Goal: Check status

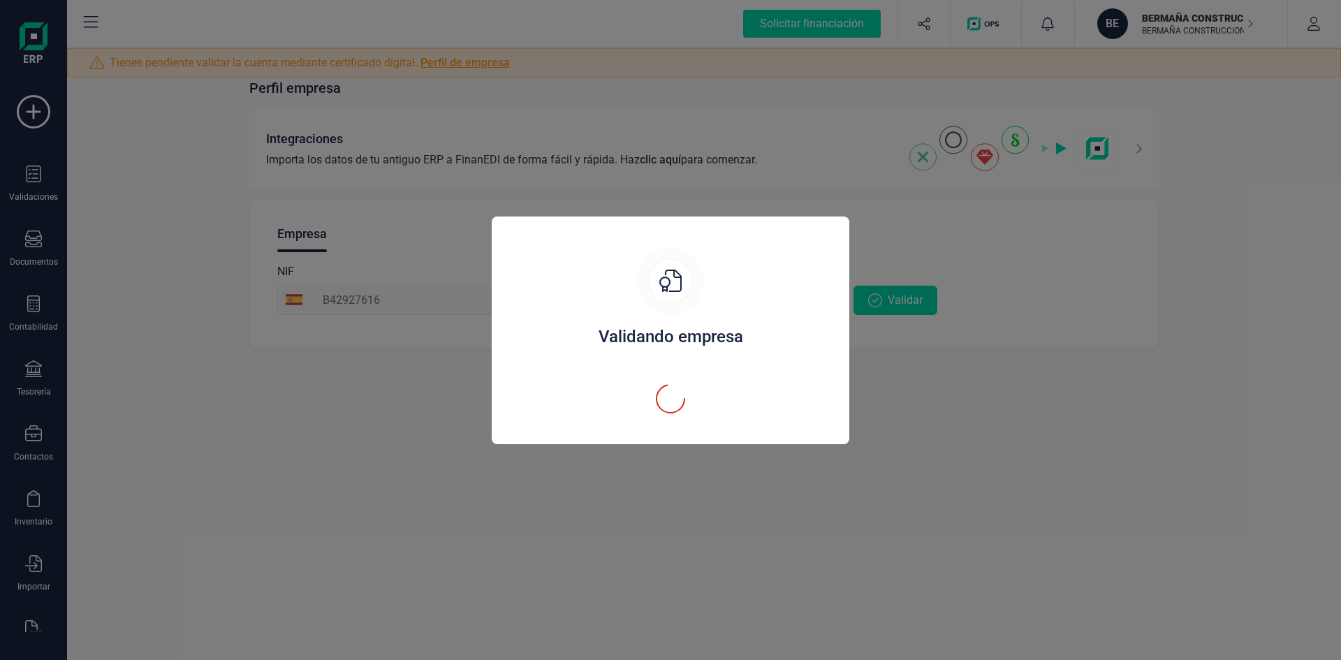
click at [784, 360] on div at bounding box center [670, 387] width 324 height 57
click at [678, 276] on icon at bounding box center [670, 281] width 22 height 22
click at [26, 107] on div "Validando empresa" at bounding box center [670, 330] width 1341 height 660
click at [846, 300] on div "Validando empresa" at bounding box center [671, 330] width 358 height 228
click at [933, 307] on div "Validando empresa" at bounding box center [670, 330] width 1341 height 660
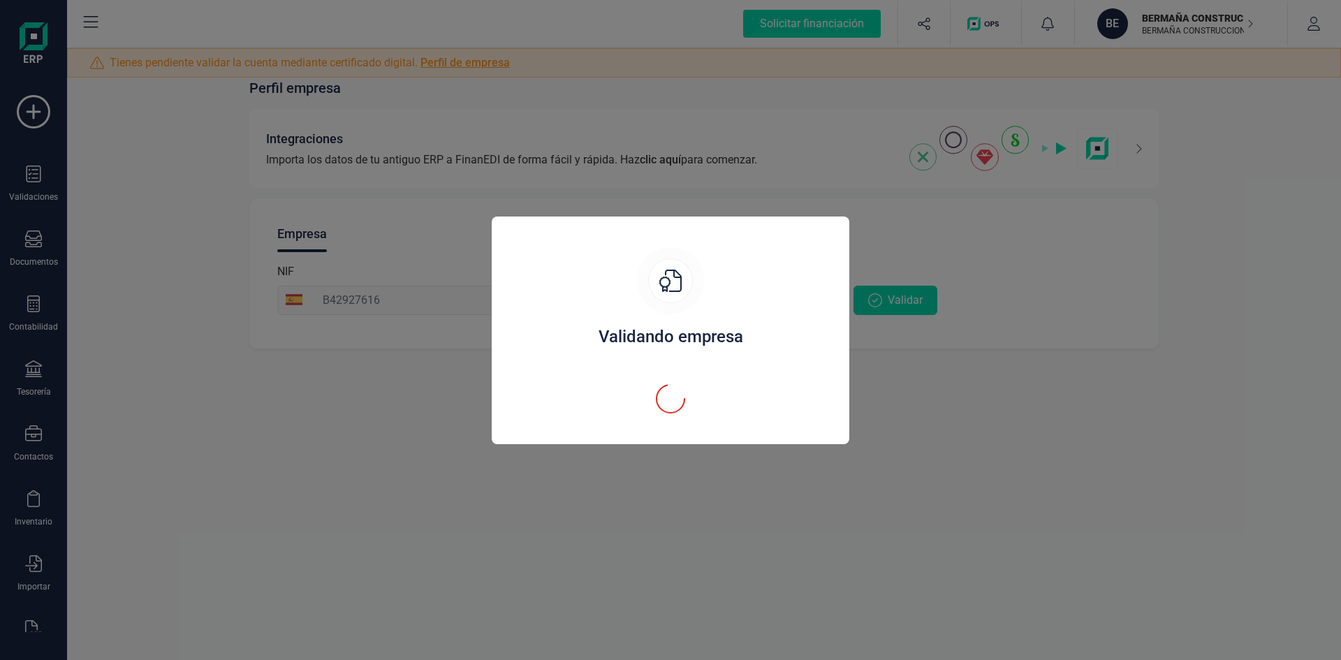
click at [638, 346] on div "Validando empresa" at bounding box center [670, 336] width 324 height 22
drag, startPoint x: 638, startPoint y: 346, endPoint x: 646, endPoint y: 344, distance: 8.0
click at [640, 346] on div "Validando empresa" at bounding box center [670, 336] width 324 height 22
drag, startPoint x: 646, startPoint y: 344, endPoint x: 899, endPoint y: 346, distance: 252.8
click at [660, 344] on div "Validando empresa" at bounding box center [670, 336] width 324 height 22
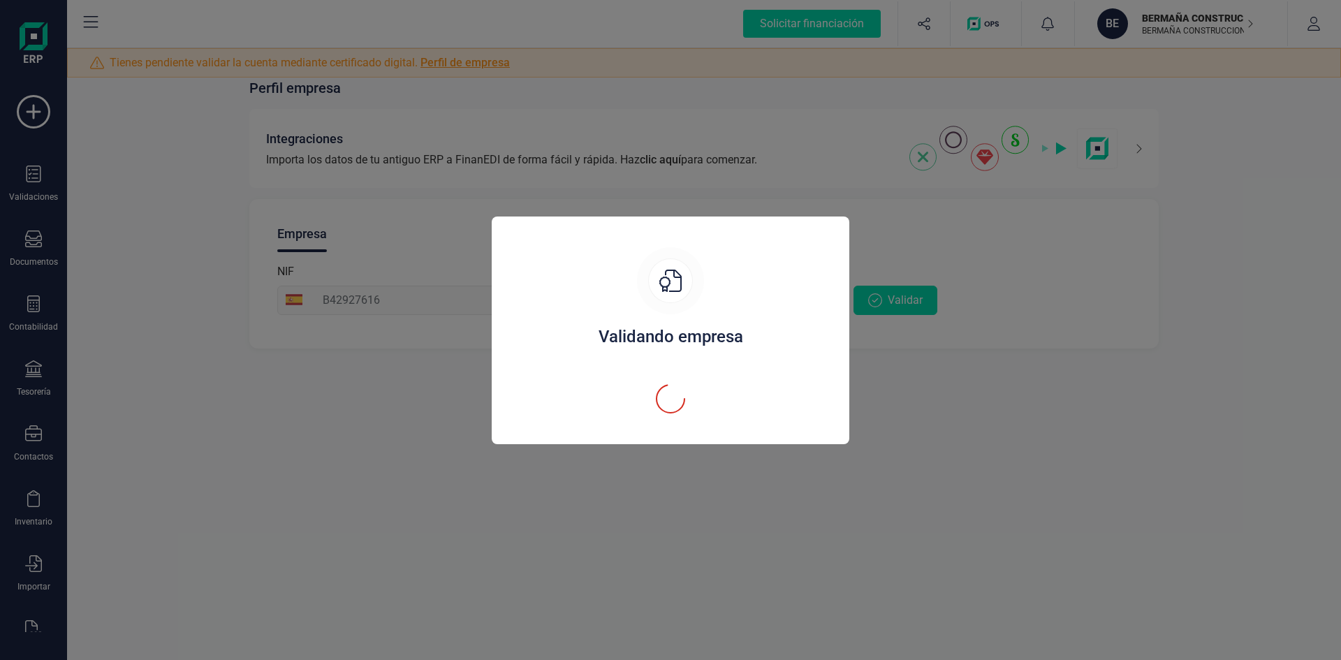
click at [903, 347] on div "Validando empresa" at bounding box center [670, 330] width 1341 height 660
click at [905, 344] on div "Validando empresa" at bounding box center [670, 330] width 1341 height 660
click at [913, 24] on div "Validando empresa" at bounding box center [670, 330] width 1341 height 660
click at [799, 22] on div "Validando empresa" at bounding box center [670, 330] width 1341 height 660
click at [1204, 276] on div "Validando empresa" at bounding box center [670, 330] width 1341 height 660
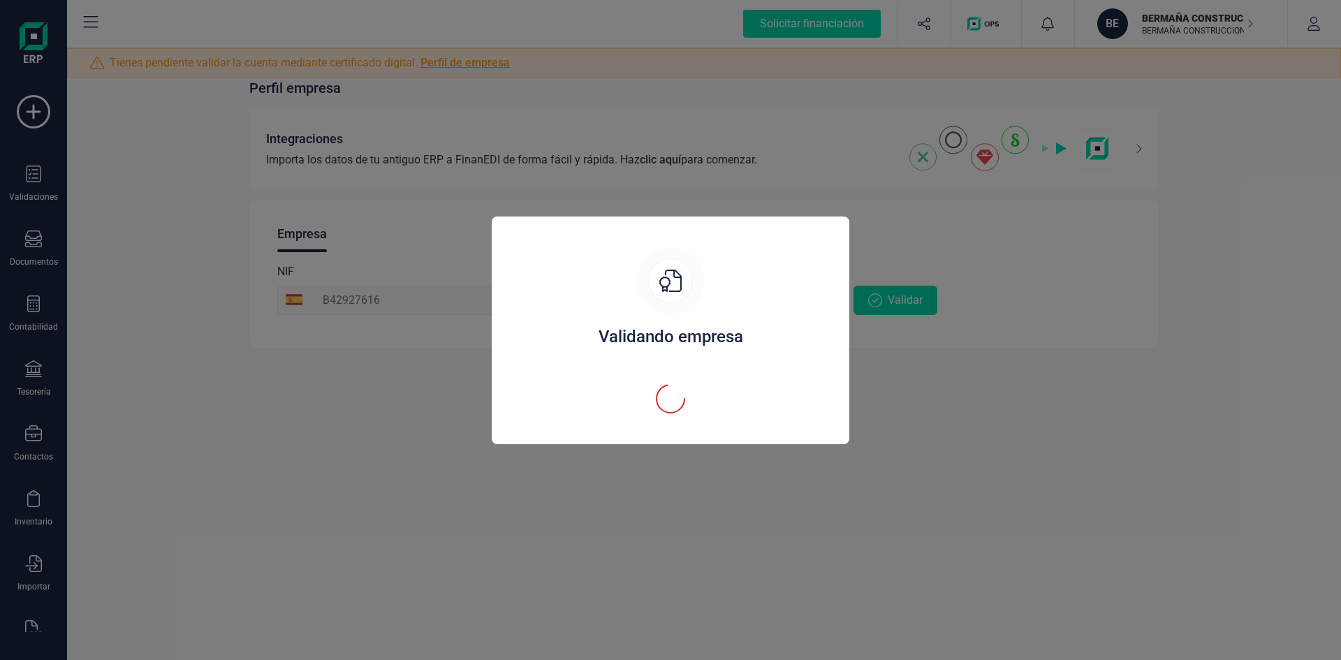
click at [1202, 277] on div "Validando empresa" at bounding box center [670, 330] width 1341 height 660
click at [962, 457] on div "Validando empresa" at bounding box center [670, 330] width 1341 height 660
click at [961, 457] on div "Validando empresa" at bounding box center [670, 330] width 1341 height 660
click at [849, 462] on div "Validando empresa" at bounding box center [670, 330] width 1341 height 660
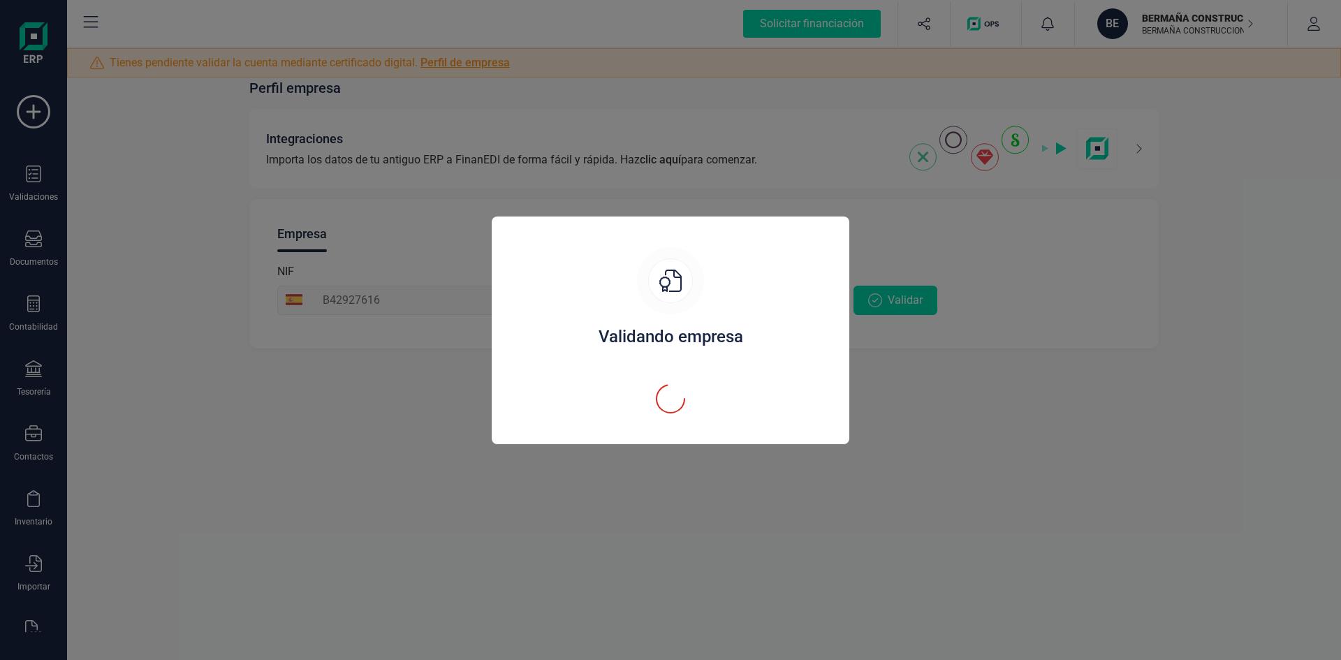
click at [849, 462] on div "Validando empresa" at bounding box center [670, 330] width 1341 height 660
drag, startPoint x: 1076, startPoint y: 349, endPoint x: 1092, endPoint y: 332, distance: 22.7
click at [1081, 347] on div "Validando empresa" at bounding box center [670, 330] width 1341 height 660
drag, startPoint x: 34, startPoint y: 392, endPoint x: 30, endPoint y: 402, distance: 9.7
click at [31, 398] on div "Validando empresa" at bounding box center [670, 330] width 1341 height 660
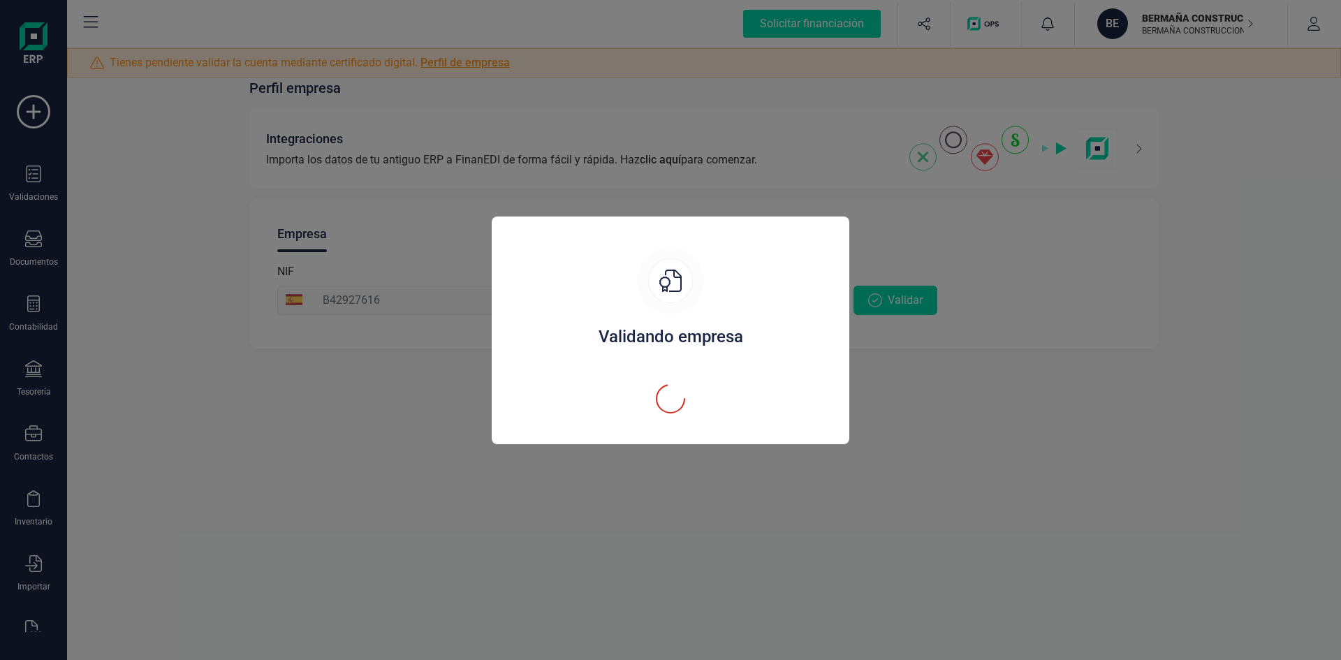
click at [351, 466] on div "Validando empresa" at bounding box center [670, 330] width 1341 height 660
